Goal: Information Seeking & Learning: Find specific fact

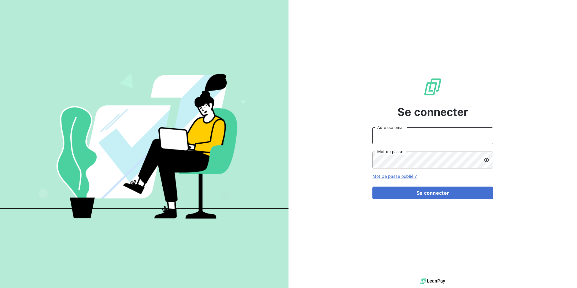
click at [410, 140] on input "Adresse email" at bounding box center [433, 135] width 121 height 17
type input "E"
type input "[EMAIL_ADDRESS][DOMAIN_NAME]"
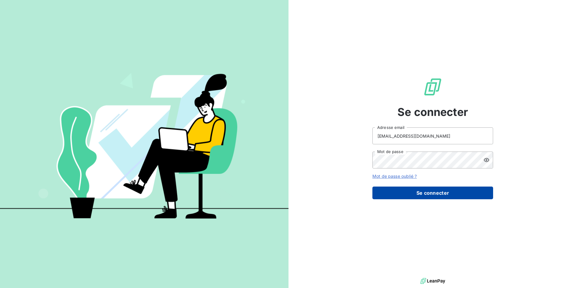
click at [435, 193] on button "Se connecter" at bounding box center [433, 193] width 121 height 13
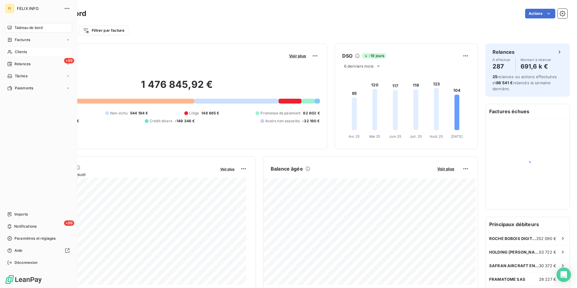
click at [12, 50] on div "Clients" at bounding box center [38, 52] width 67 height 10
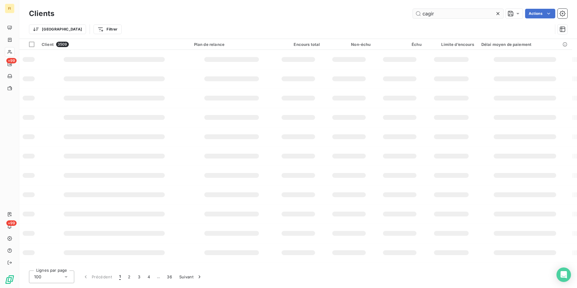
type input "cagir"
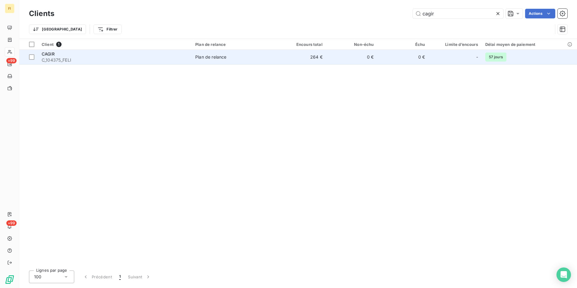
click at [374, 56] on td "0 €" at bounding box center [351, 57] width 51 height 14
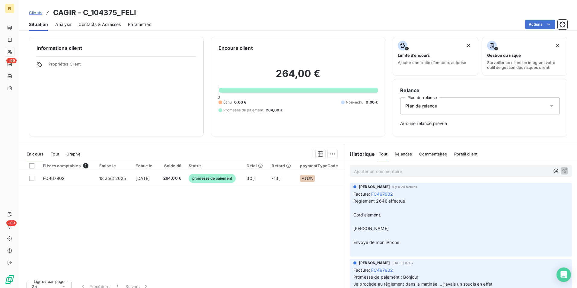
click at [39, 11] on span "Clients" at bounding box center [35, 12] width 13 height 5
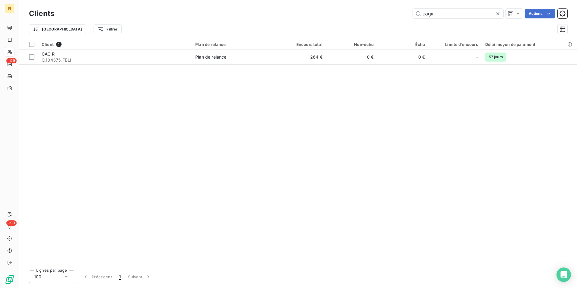
drag, startPoint x: 440, startPoint y: 12, endPoint x: 360, endPoint y: 21, distance: 80.8
click at [379, 15] on div "cagir Actions" at bounding box center [315, 14] width 506 height 10
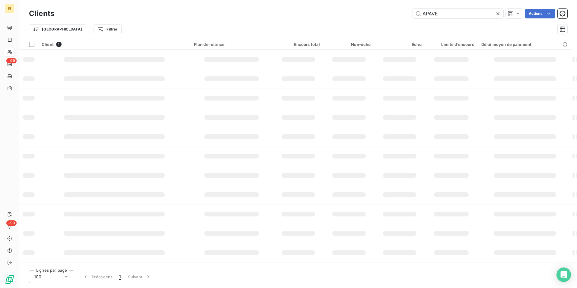
type input "APAVE"
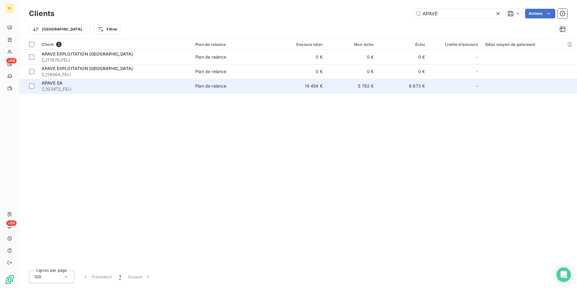
click at [354, 85] on td "5 782 €" at bounding box center [351, 86] width 51 height 14
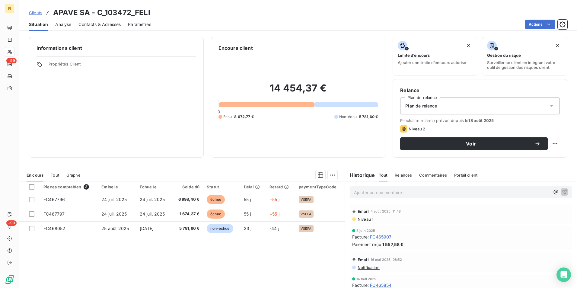
click at [40, 11] on span "Clients" at bounding box center [35, 12] width 13 height 5
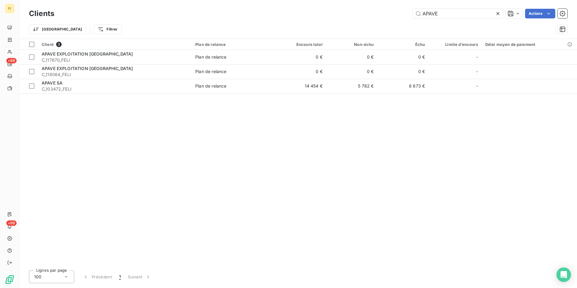
drag, startPoint x: 386, startPoint y: 14, endPoint x: 317, endPoint y: 19, distance: 69.7
click at [350, 14] on div "APAVE Actions" at bounding box center [315, 14] width 506 height 10
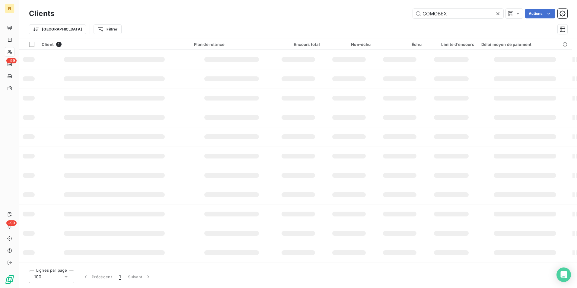
type input "COMOBEX"
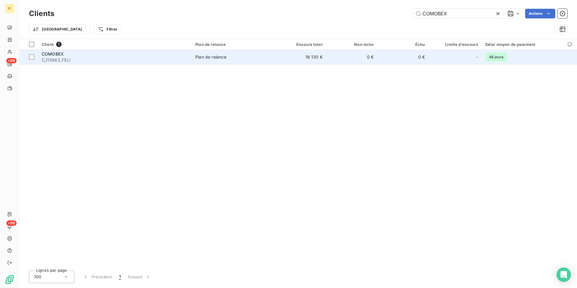
click at [297, 53] on td "16 130 €" at bounding box center [300, 57] width 51 height 14
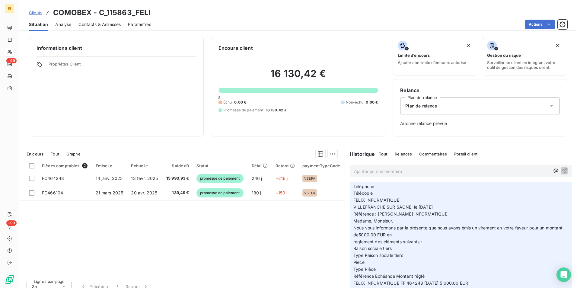
scroll to position [30, 0]
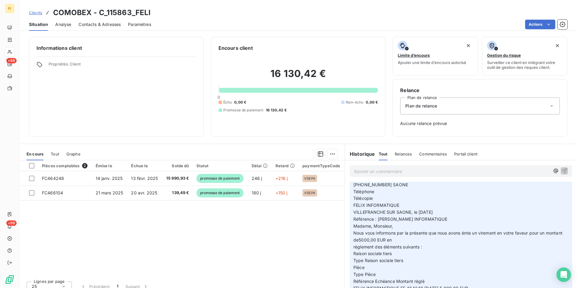
click at [35, 14] on span "Clients" at bounding box center [35, 12] width 13 height 5
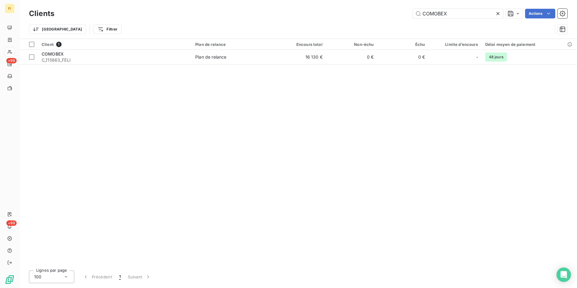
drag, startPoint x: 447, startPoint y: 14, endPoint x: 361, endPoint y: 4, distance: 86.0
click at [361, 4] on div "Clients COMOBEX Actions Trier Filtrer" at bounding box center [298, 19] width 558 height 39
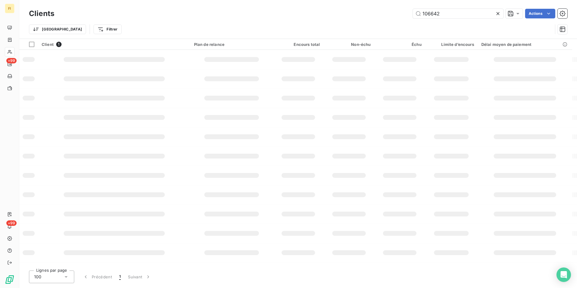
type input "106642"
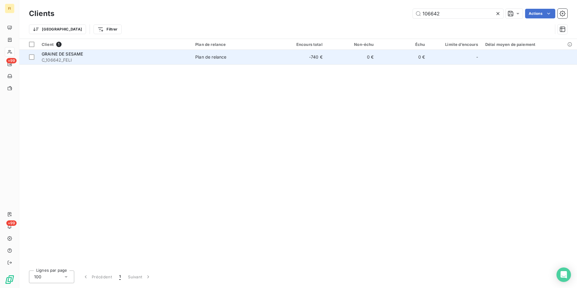
click at [151, 60] on span "C_106642_FELI" at bounding box center [115, 60] width 146 height 6
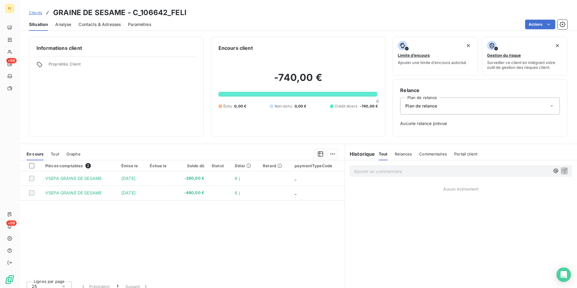
click at [34, 13] on span "Clients" at bounding box center [35, 12] width 13 height 5
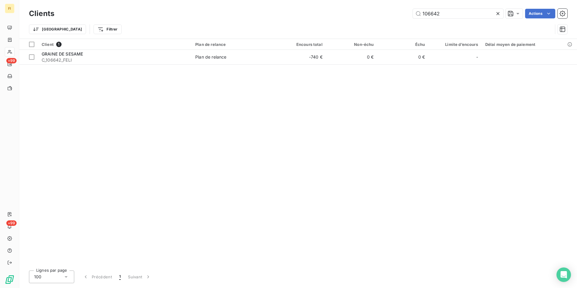
drag, startPoint x: 453, startPoint y: 17, endPoint x: 371, endPoint y: 15, distance: 81.9
click at [374, 13] on div "106642 Actions" at bounding box center [315, 14] width 506 height 10
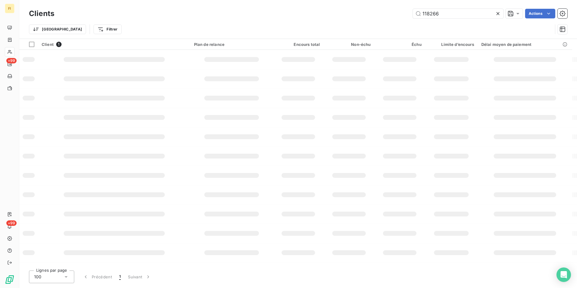
type input "118266"
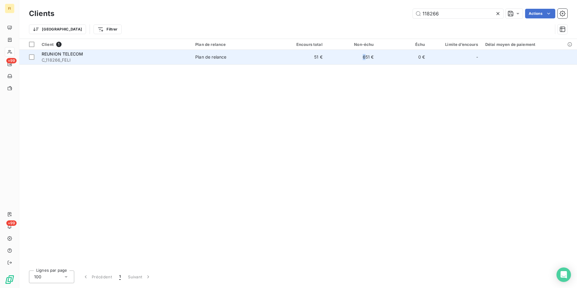
click at [365, 57] on td "651 €" at bounding box center [351, 57] width 51 height 14
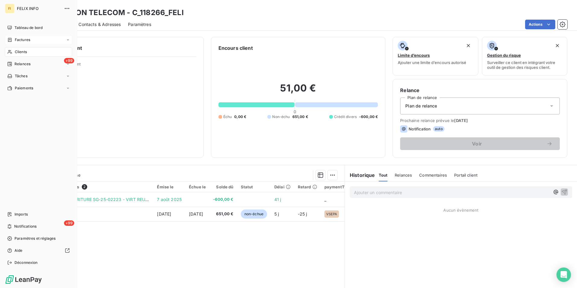
click at [30, 40] on span "Factures" at bounding box center [22, 39] width 15 height 5
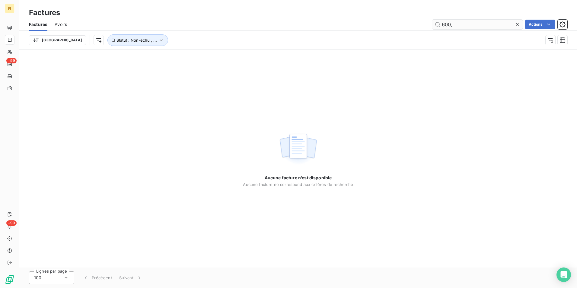
type input "600"
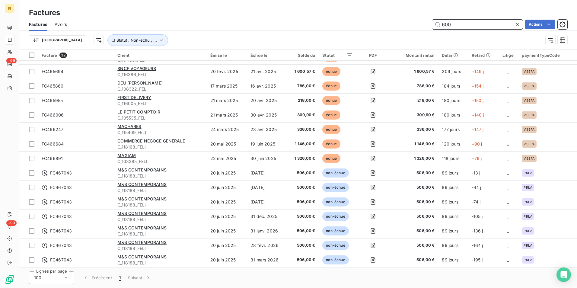
scroll to position [181, 0]
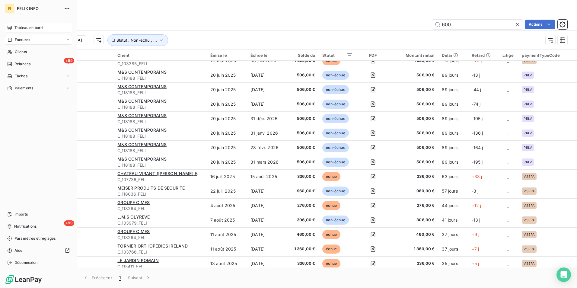
click at [19, 31] on div "Tableau de bord" at bounding box center [38, 28] width 67 height 10
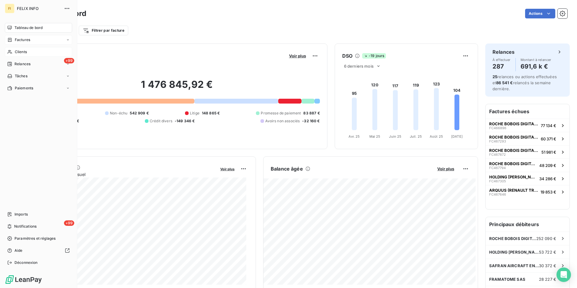
click at [21, 48] on div "Clients" at bounding box center [38, 52] width 67 height 10
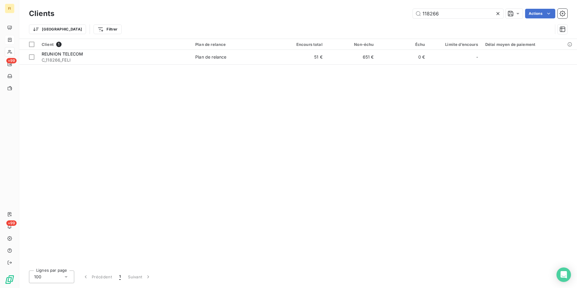
drag, startPoint x: 470, startPoint y: 13, endPoint x: 231, endPoint y: 9, distance: 238.3
click at [255, 3] on div "Clients 118266 Actions Trier Filtrer" at bounding box center [298, 19] width 558 height 39
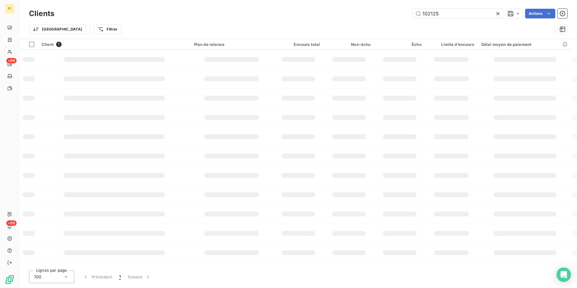
type input "102125"
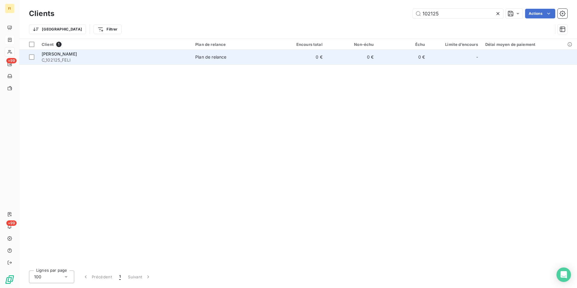
click at [255, 58] on span "Plan de relance" at bounding box center [233, 57] width 76 height 6
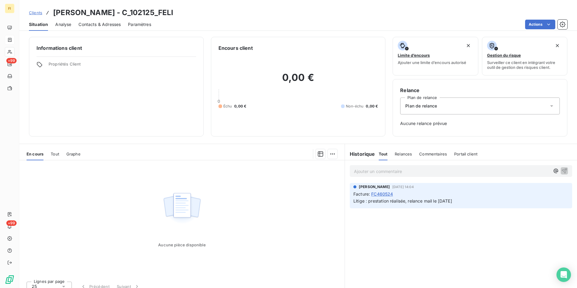
click at [56, 154] on span "Tout" at bounding box center [55, 154] width 8 height 5
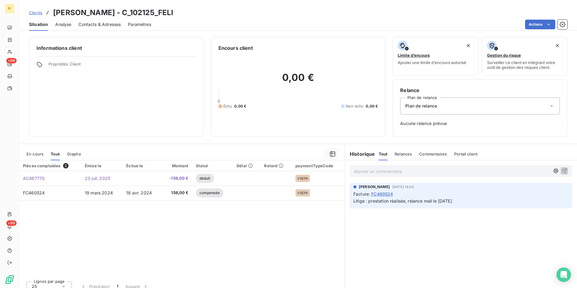
click at [37, 12] on span "Clients" at bounding box center [35, 12] width 13 height 5
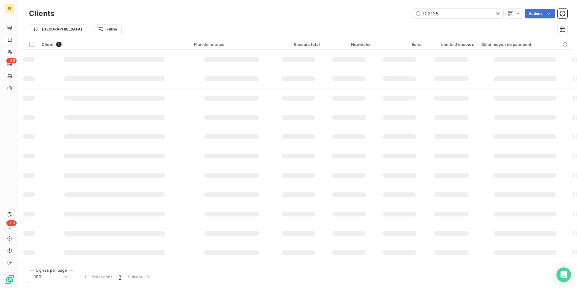
drag, startPoint x: 444, startPoint y: 15, endPoint x: 313, endPoint y: 13, distance: 130.5
click at [328, 12] on div "102125 Actions" at bounding box center [315, 14] width 506 height 10
type input "117035"
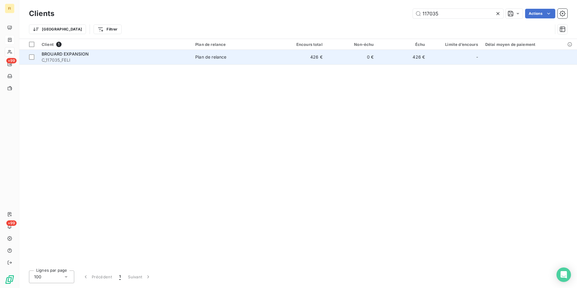
click at [239, 60] on span "Plan de relance" at bounding box center [233, 57] width 76 height 6
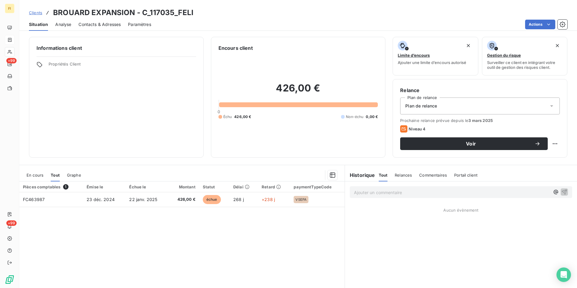
click at [40, 12] on span "Clients" at bounding box center [35, 12] width 13 height 5
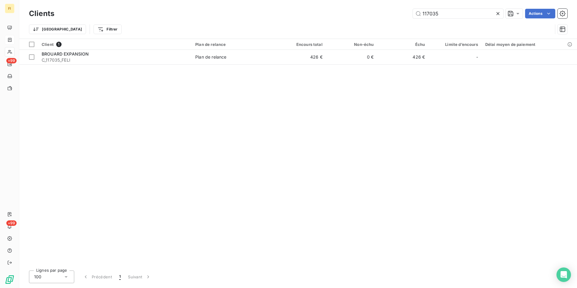
drag, startPoint x: 454, startPoint y: 15, endPoint x: 299, endPoint y: 12, distance: 155.3
click at [321, 14] on div "117035 Actions" at bounding box center [315, 14] width 506 height 10
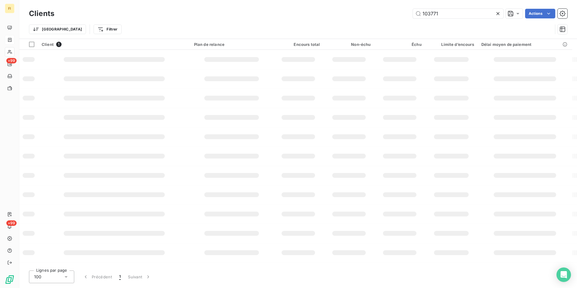
type input "103771"
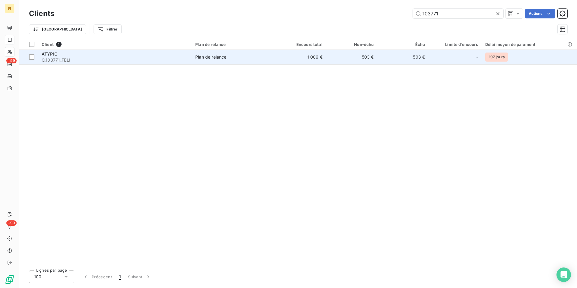
click at [308, 60] on td "1 006 €" at bounding box center [300, 57] width 51 height 14
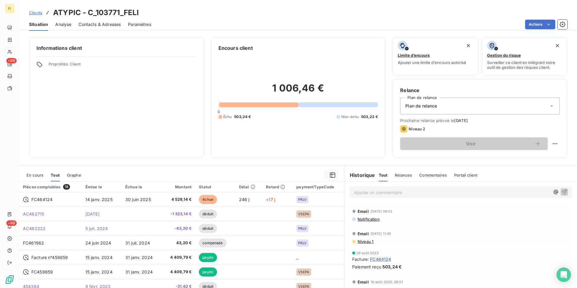
click at [32, 174] on span "En cours" at bounding box center [35, 175] width 17 height 5
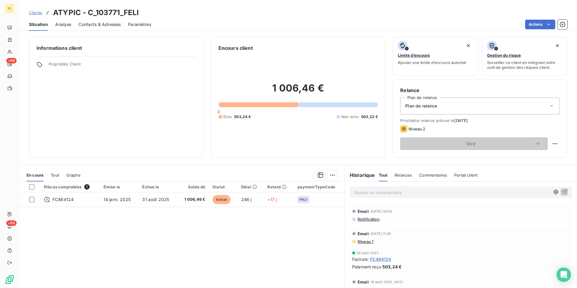
click at [39, 11] on span "Clients" at bounding box center [35, 12] width 13 height 5
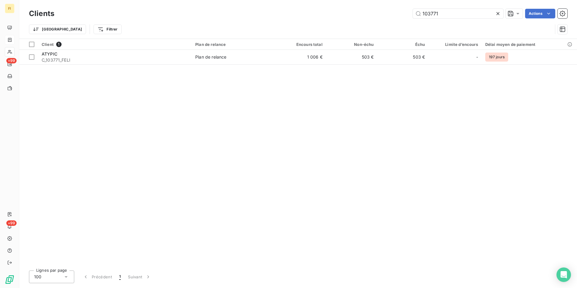
drag, startPoint x: 442, startPoint y: 13, endPoint x: 288, endPoint y: 9, distance: 154.1
click at [333, 8] on div "Clients 103771 Actions" at bounding box center [298, 13] width 539 height 13
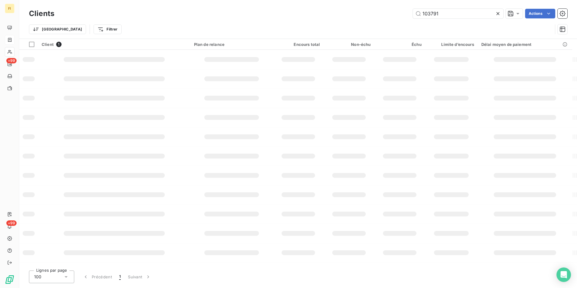
type input "103791"
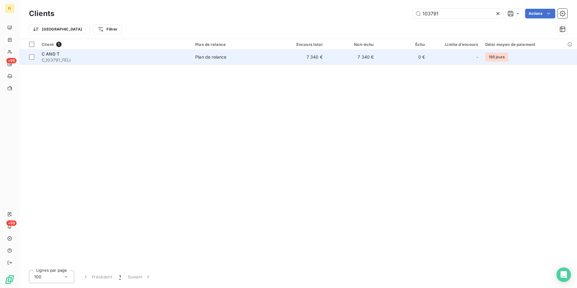
click at [377, 59] on td "7 340 €" at bounding box center [351, 57] width 51 height 14
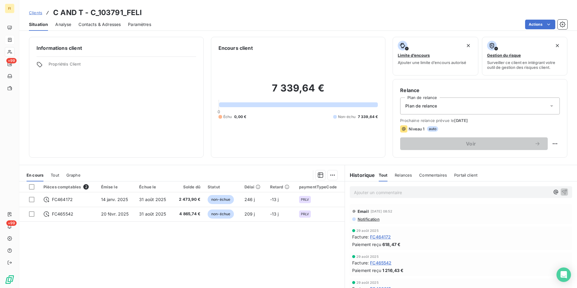
click at [39, 12] on span "Clients" at bounding box center [35, 12] width 13 height 5
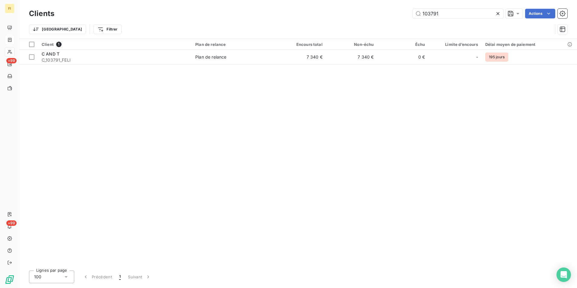
drag, startPoint x: 433, startPoint y: 16, endPoint x: 289, endPoint y: 18, distance: 143.8
click at [306, 14] on div "103791 Actions" at bounding box center [315, 14] width 506 height 10
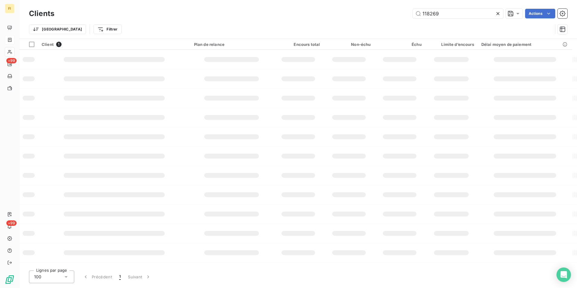
type input "118269"
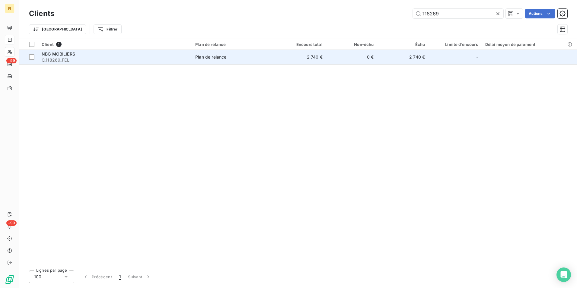
click at [200, 58] on div "Plan de relance" at bounding box center [210, 57] width 31 height 6
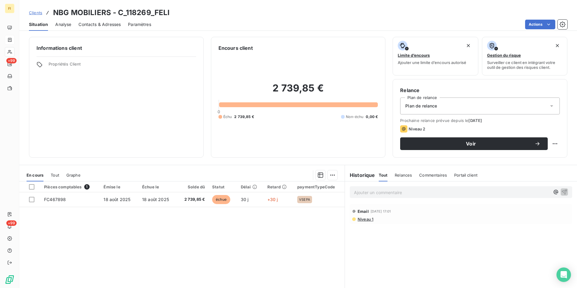
click at [111, 24] on span "Contacts & Adresses" at bounding box center [100, 24] width 42 height 6
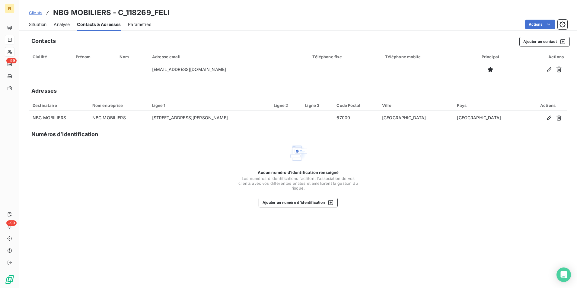
click at [37, 13] on span "Clients" at bounding box center [35, 12] width 13 height 5
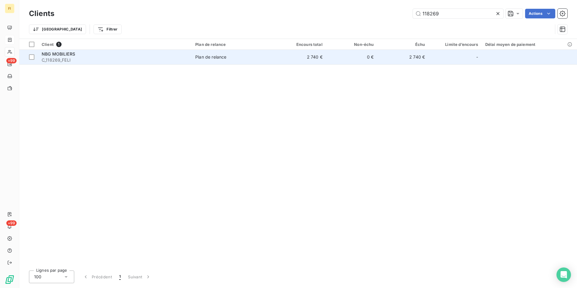
click at [157, 59] on span "C_118269_FELI" at bounding box center [115, 60] width 146 height 6
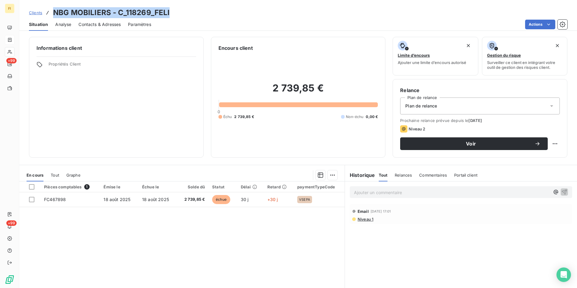
drag, startPoint x: 172, startPoint y: 14, endPoint x: 53, endPoint y: 17, distance: 119.6
click at [53, 17] on div "Clients NBG MOBILIERS - C_118269_FELI" at bounding box center [298, 12] width 558 height 11
drag, startPoint x: 53, startPoint y: 17, endPoint x: 119, endPoint y: 12, distance: 66.9
copy h3 "NBG MOBILIERS - C_118269_FELI"
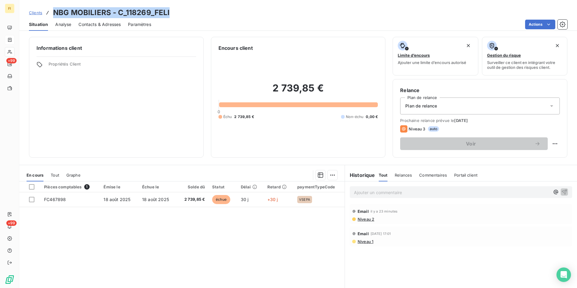
click at [33, 13] on span "Clients" at bounding box center [35, 12] width 13 height 5
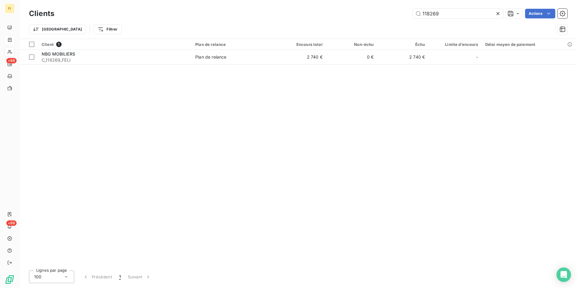
drag, startPoint x: 448, startPoint y: 14, endPoint x: 298, endPoint y: 19, distance: 149.3
click at [313, 14] on div "118269 Actions" at bounding box center [315, 14] width 506 height 10
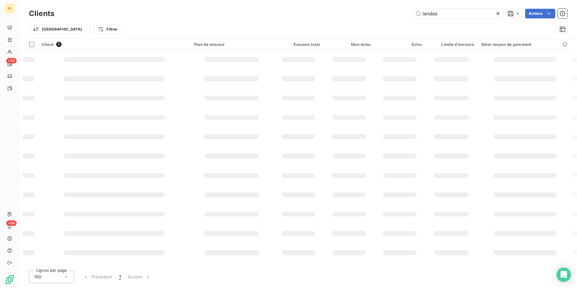
type input "landes"
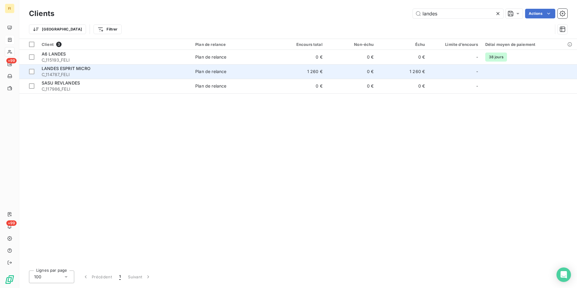
click at [106, 73] on span "C_114787_FELI" at bounding box center [115, 75] width 146 height 6
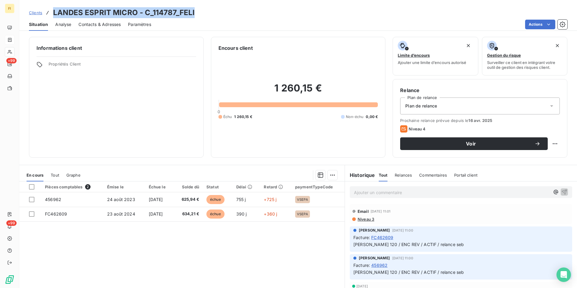
drag, startPoint x: 106, startPoint y: 73, endPoint x: 54, endPoint y: 10, distance: 81.5
click at [54, 10] on div "Clients LANDES ESPRIT MICRO - C_114787_FELI" at bounding box center [298, 12] width 558 height 11
copy h3 "LANDES ESPRIT MICRO - C_114787_FELI"
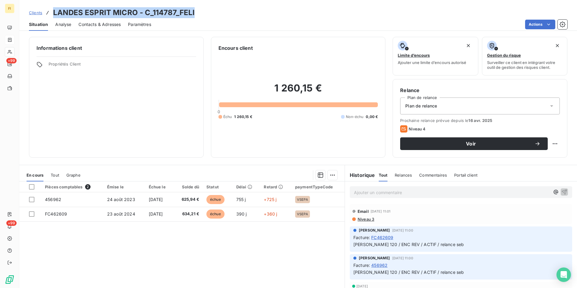
click at [39, 15] on link "Clients" at bounding box center [35, 13] width 13 height 6
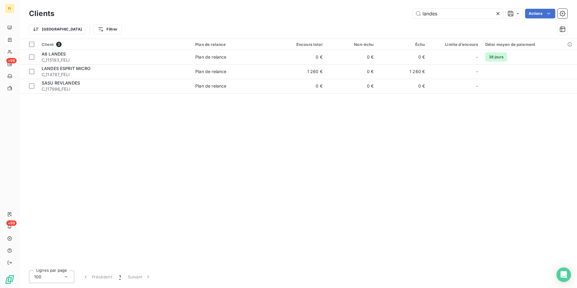
drag, startPoint x: 467, startPoint y: 14, endPoint x: 381, endPoint y: 10, distance: 86.2
click at [388, 12] on div "landes Actions" at bounding box center [315, 14] width 506 height 10
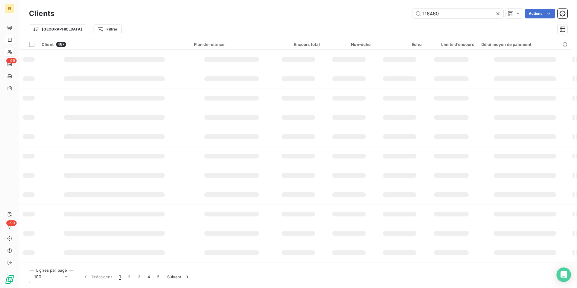
type input "116460"
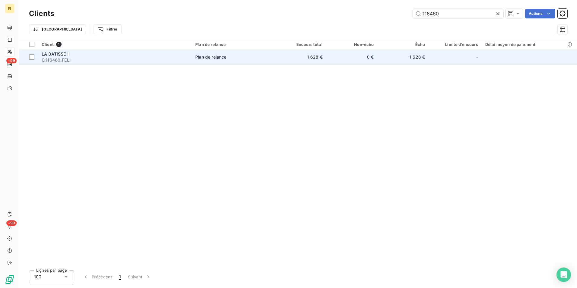
click at [285, 56] on td "1 628 €" at bounding box center [300, 57] width 51 height 14
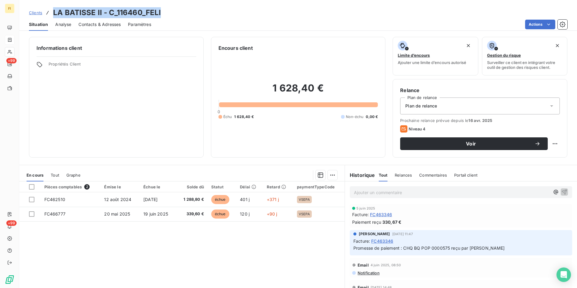
drag, startPoint x: 162, startPoint y: 13, endPoint x: 55, endPoint y: 14, distance: 107.5
click at [55, 14] on div "Clients LA BATISSE II - C_116460_FELI" at bounding box center [298, 12] width 558 height 11
drag, startPoint x: 55, startPoint y: 14, endPoint x: 117, endPoint y: 12, distance: 61.9
copy h3 "LA BATISSE II - C_116460_FELI"
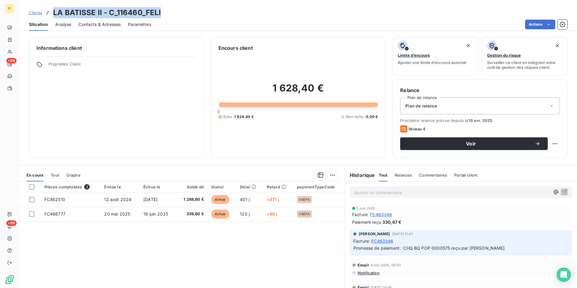
copy h3 "LA BATISSE II - C_116460_FELI"
click at [34, 11] on span "Clients" at bounding box center [35, 12] width 13 height 5
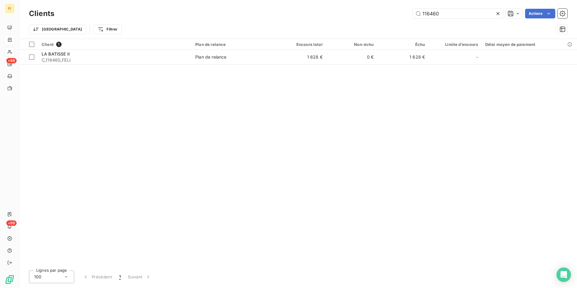
drag, startPoint x: 444, startPoint y: 13, endPoint x: 292, endPoint y: 14, distance: 151.9
click at [310, 13] on div "116460 Actions" at bounding box center [315, 14] width 506 height 10
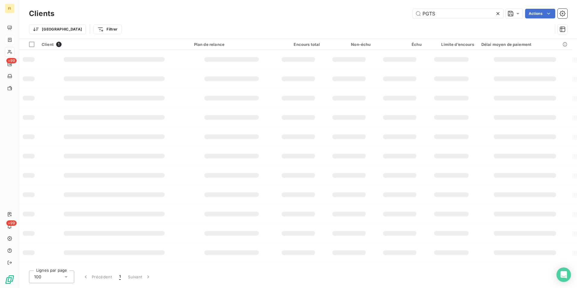
type input "PGTS"
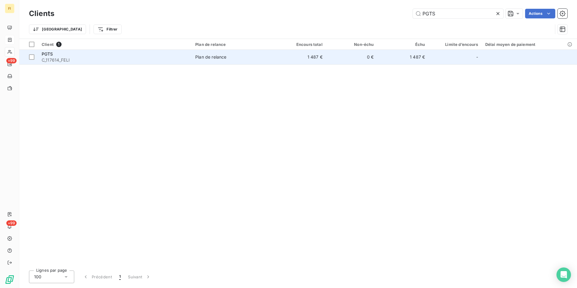
click at [352, 61] on td "0 €" at bounding box center [351, 57] width 51 height 14
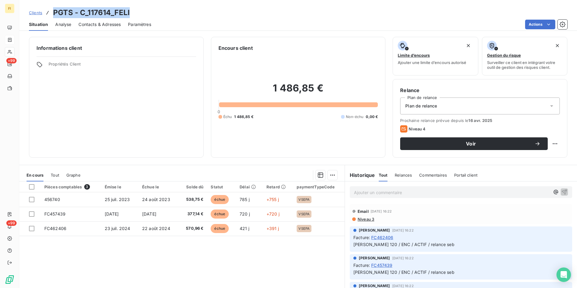
drag, startPoint x: 128, startPoint y: 14, endPoint x: 55, endPoint y: 14, distance: 73.7
click at [55, 14] on h3 "PGTS - C_117614_FELI" at bounding box center [91, 12] width 77 height 11
copy h3 "PGTS - C_117614_FELI"
click at [34, 14] on span "Clients" at bounding box center [35, 12] width 13 height 5
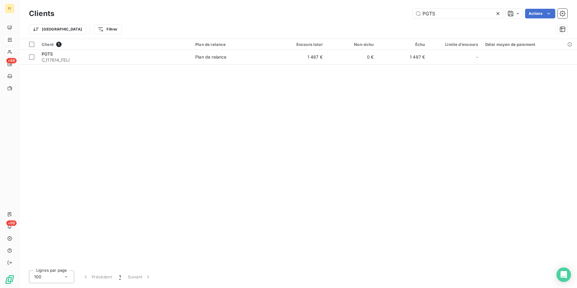
drag, startPoint x: 451, startPoint y: 14, endPoint x: 340, endPoint y: 14, distance: 110.8
click at [340, 14] on div "PGTS Actions" at bounding box center [315, 14] width 506 height 10
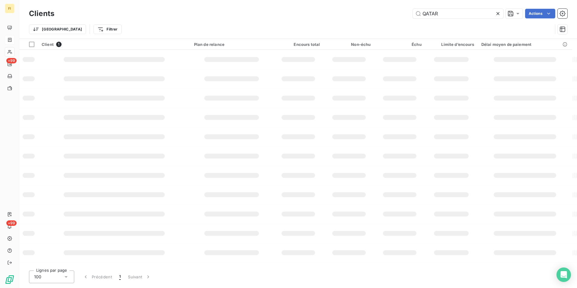
type input "QATAR"
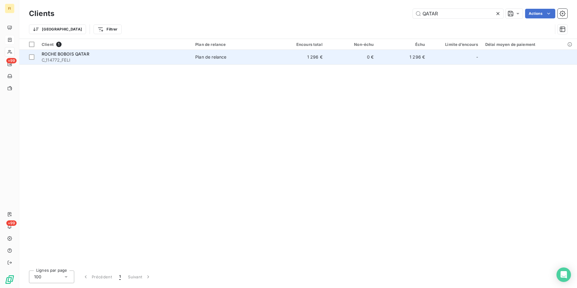
click at [319, 59] on td "1 296 €" at bounding box center [300, 57] width 51 height 14
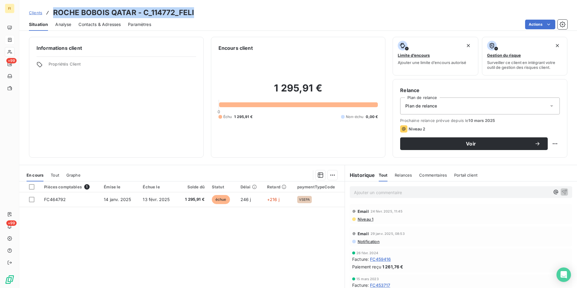
drag, startPoint x: 204, startPoint y: 12, endPoint x: 49, endPoint y: 14, distance: 154.6
click at [49, 14] on div "Clients ROCHE BOBOIS QATAR - C_114772_FELI" at bounding box center [298, 12] width 558 height 11
click at [102, 25] on span "Contacts & Adresses" at bounding box center [100, 24] width 42 height 6
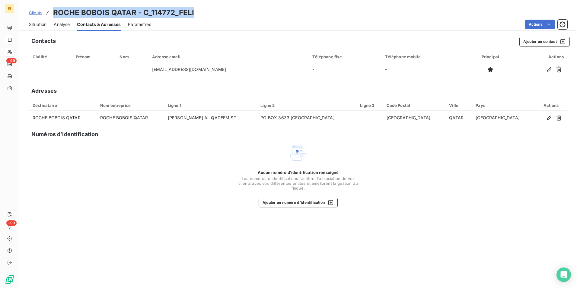
click at [33, 13] on span "Clients" at bounding box center [35, 12] width 13 height 5
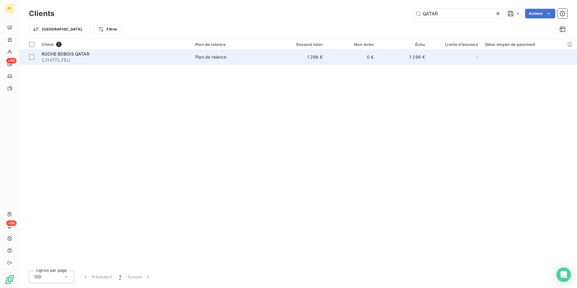
click at [205, 60] on td "Plan de relance" at bounding box center [233, 57] width 83 height 14
